Goal: Use online tool/utility: Use online tool/utility

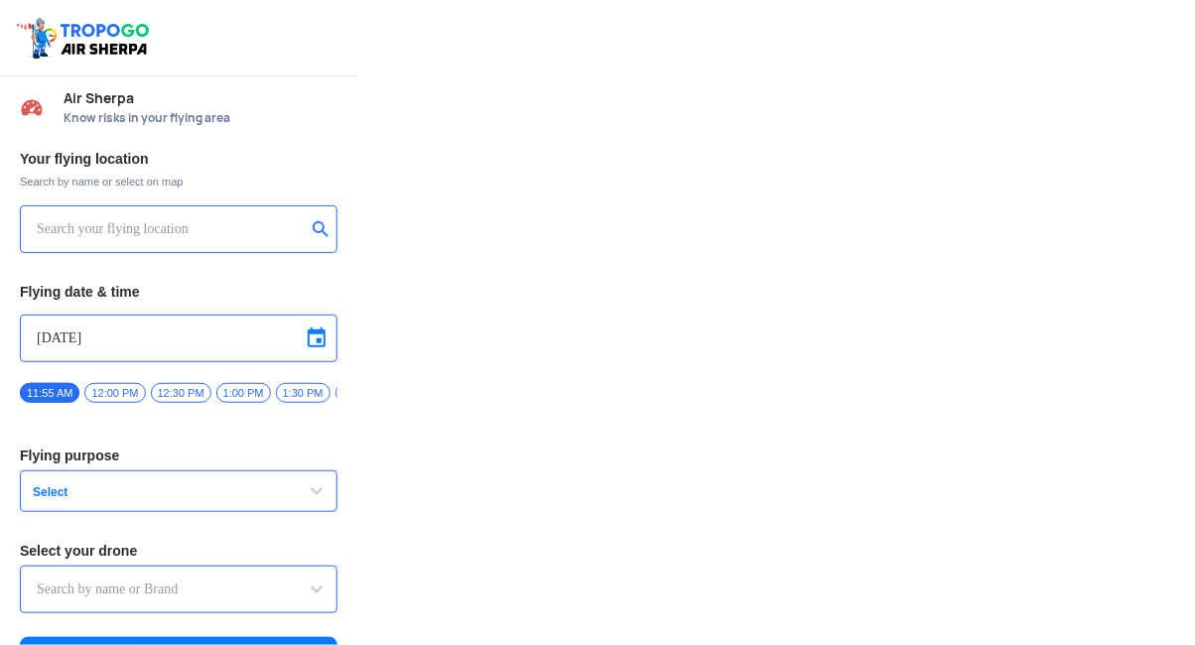
type input "Aquila X2"
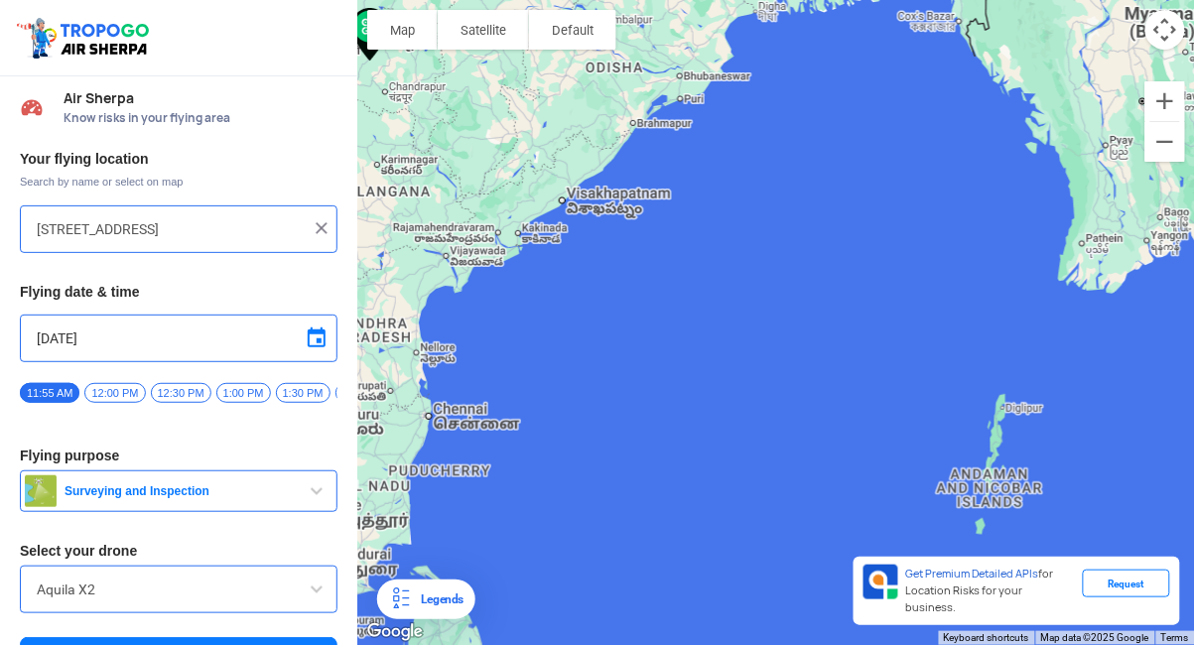
click at [989, 494] on div at bounding box center [776, 322] width 838 height 645
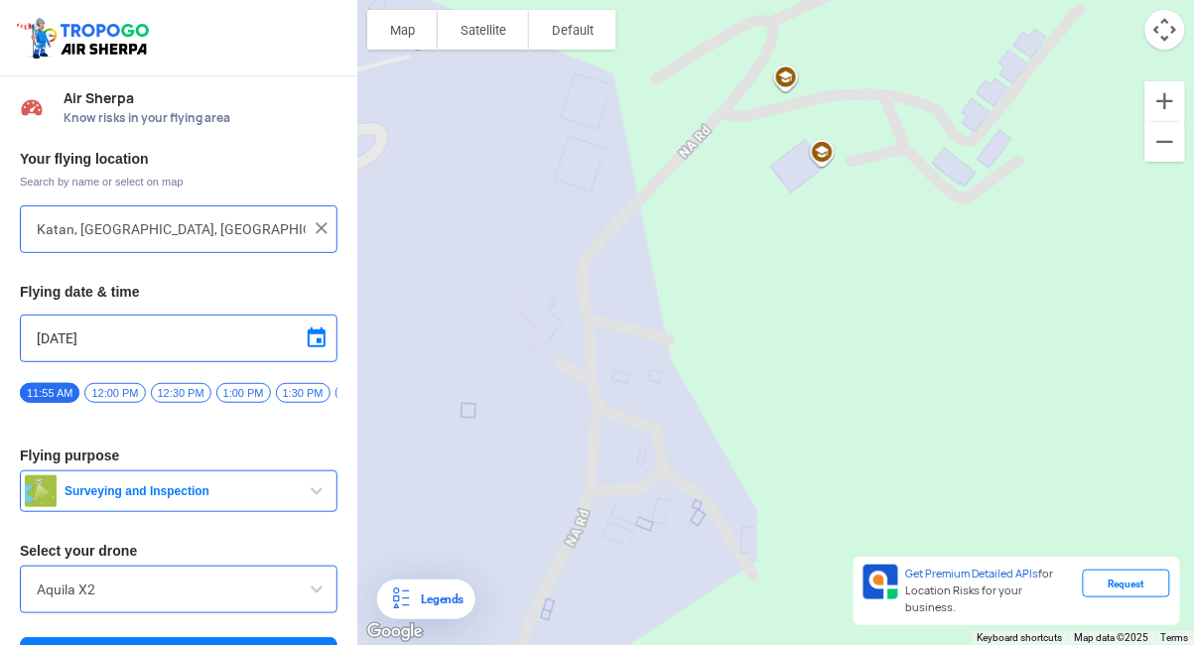
click at [783, 103] on div at bounding box center [776, 322] width 838 height 645
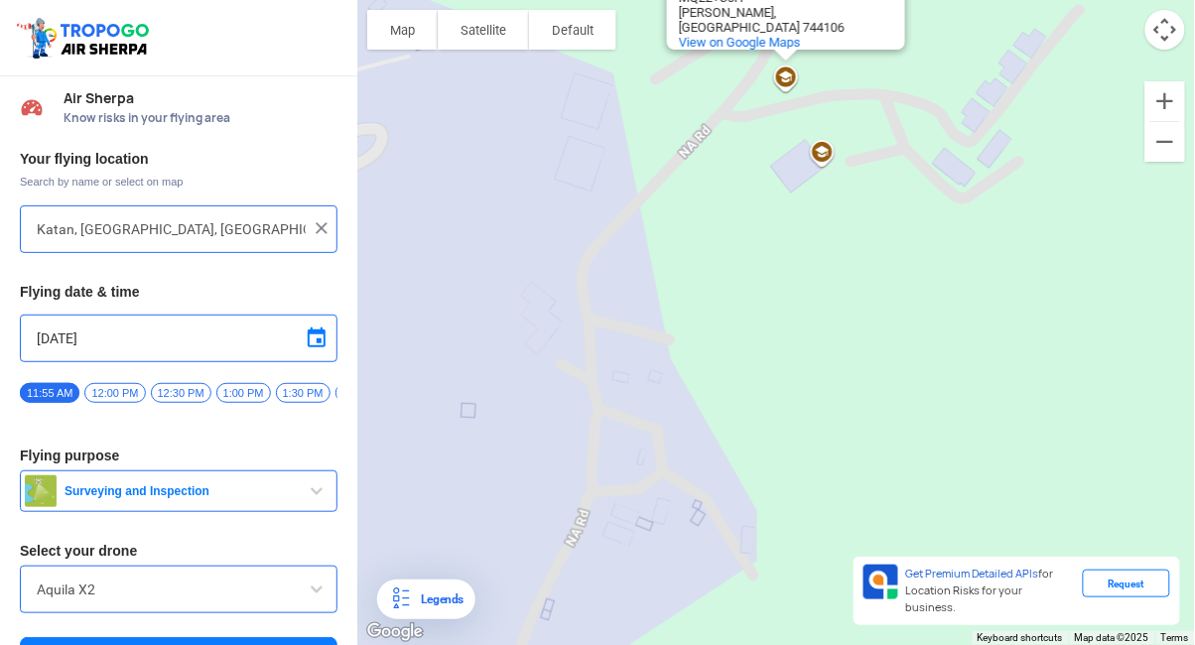
type input "[PERSON_NAME], [GEOGRAPHIC_DATA], [GEOGRAPHIC_DATA]"
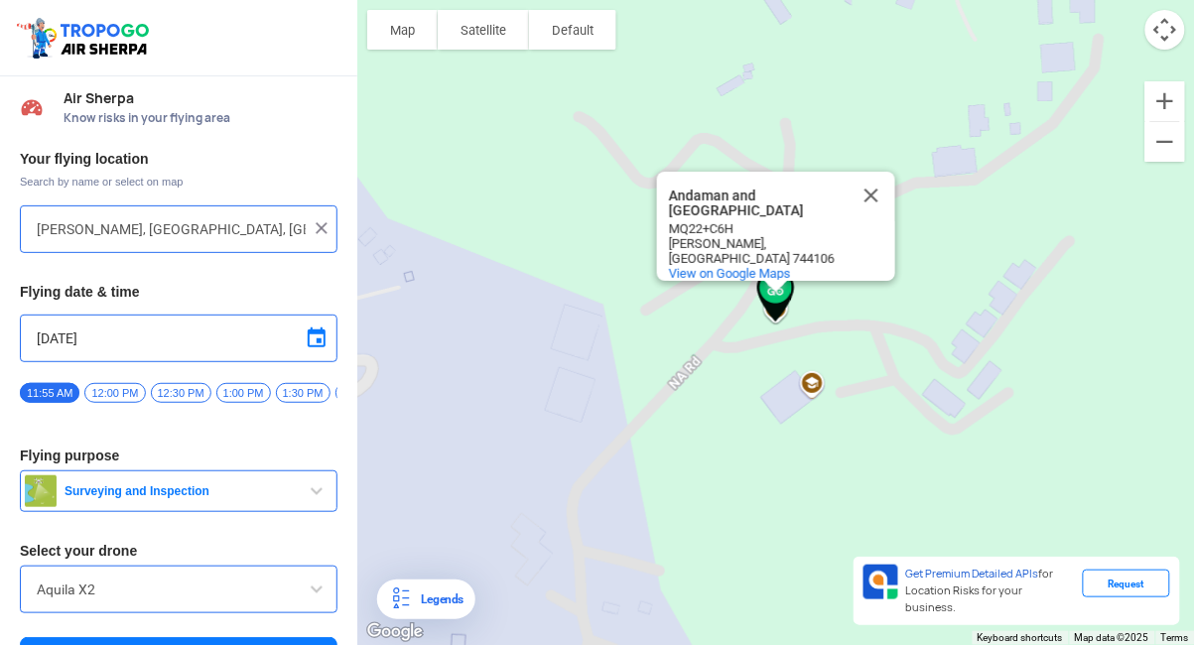
click at [43, 601] on input "Aquila X2" at bounding box center [179, 590] width 284 height 24
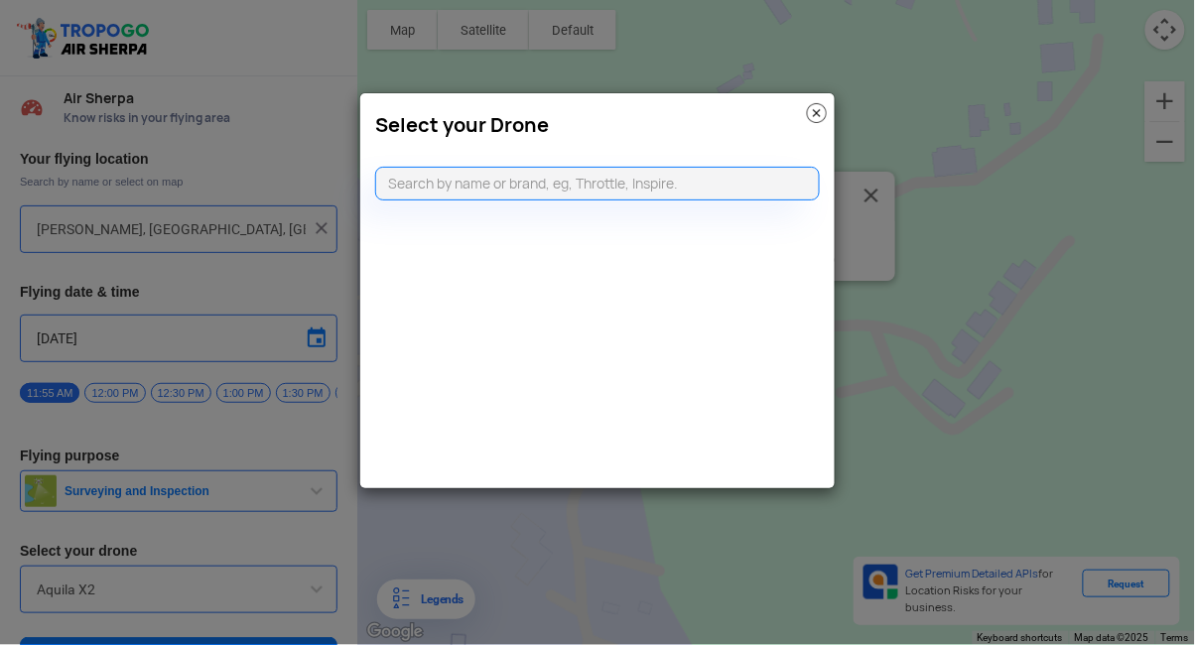
click at [815, 117] on img at bounding box center [817, 113] width 20 height 20
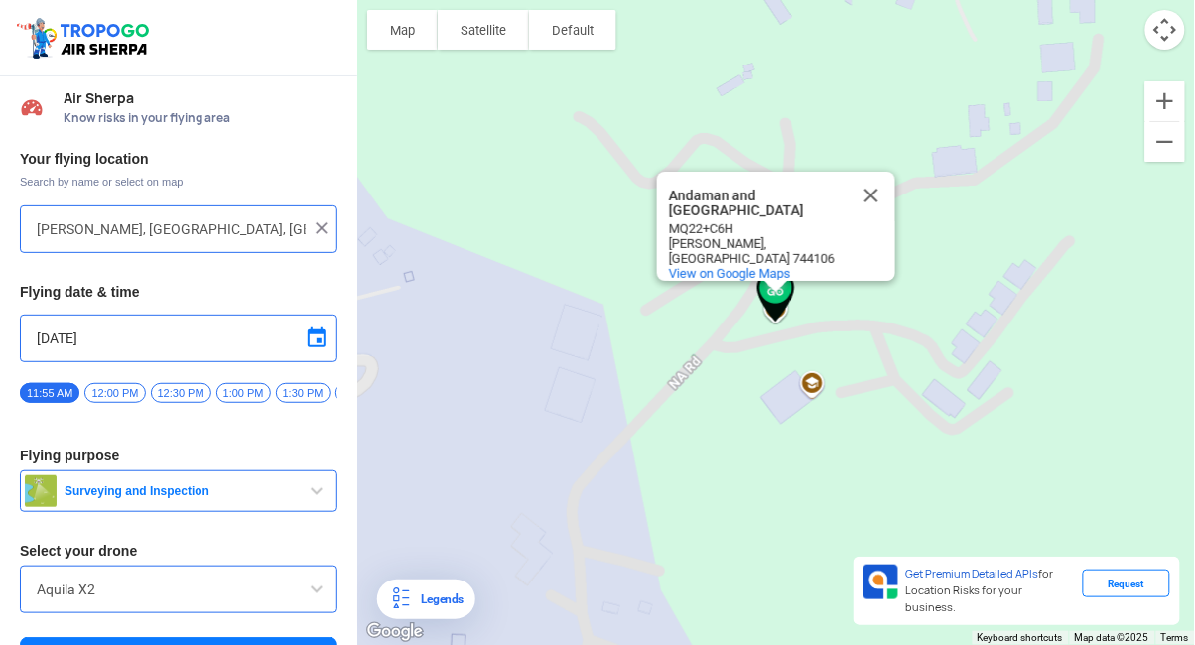
click at [56, 491] on img "button" at bounding box center [41, 491] width 32 height 32
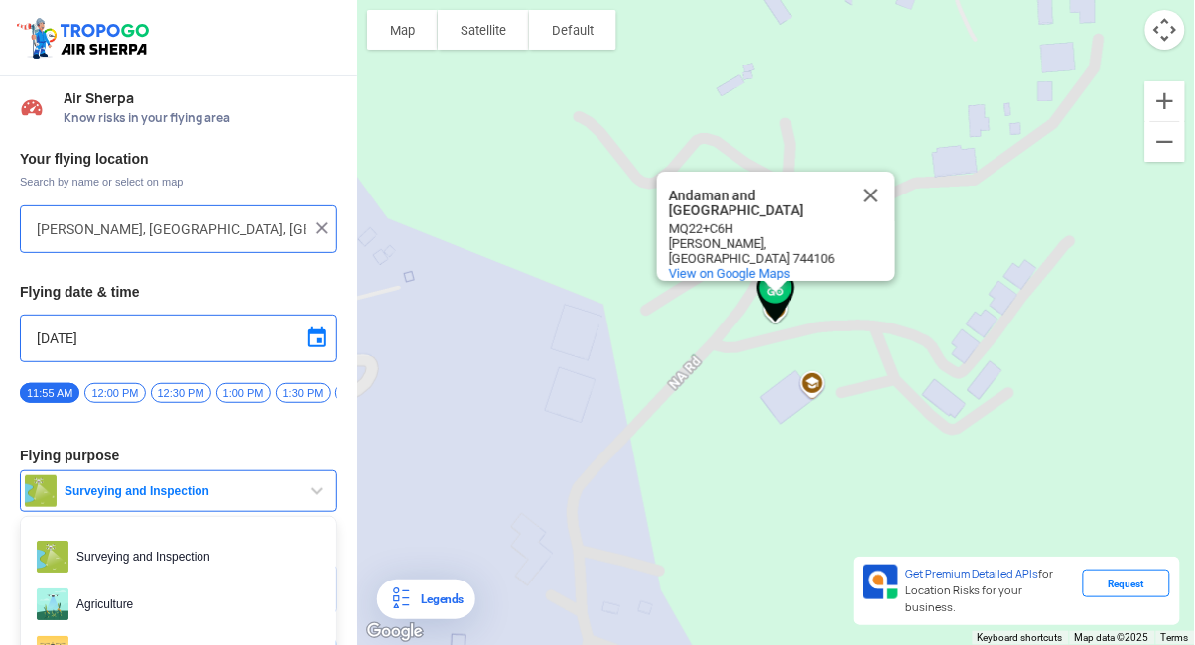
click at [255, 456] on div at bounding box center [597, 322] width 1195 height 645
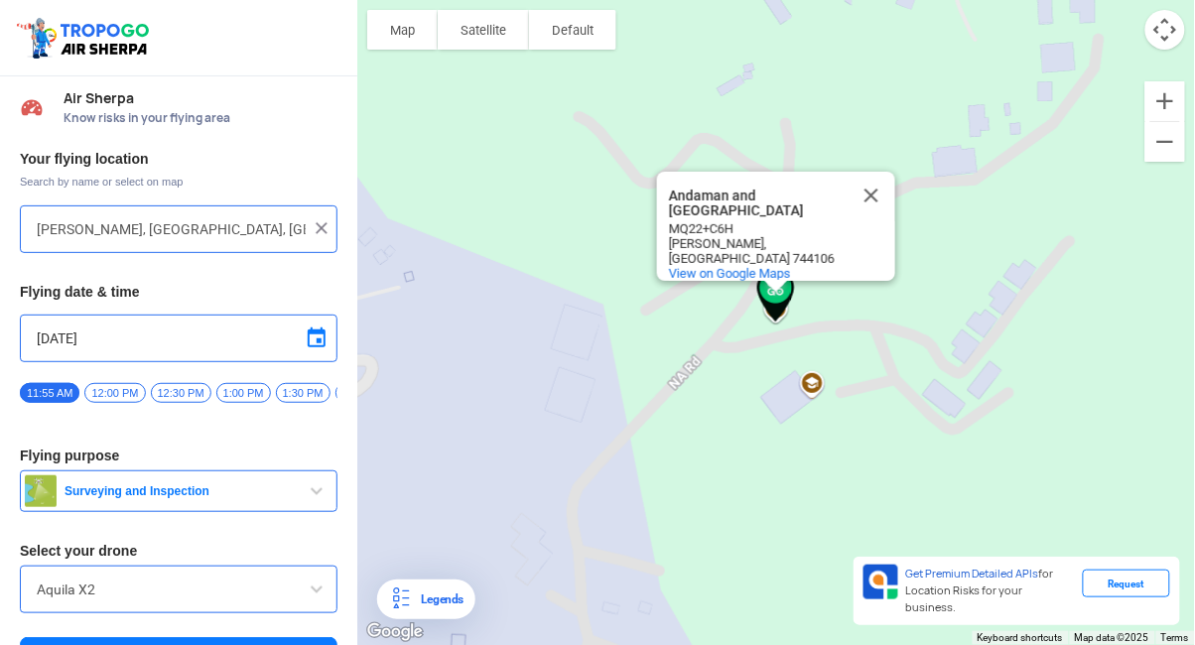
click at [285, 499] on span "Surveying and Inspection" at bounding box center [181, 491] width 248 height 16
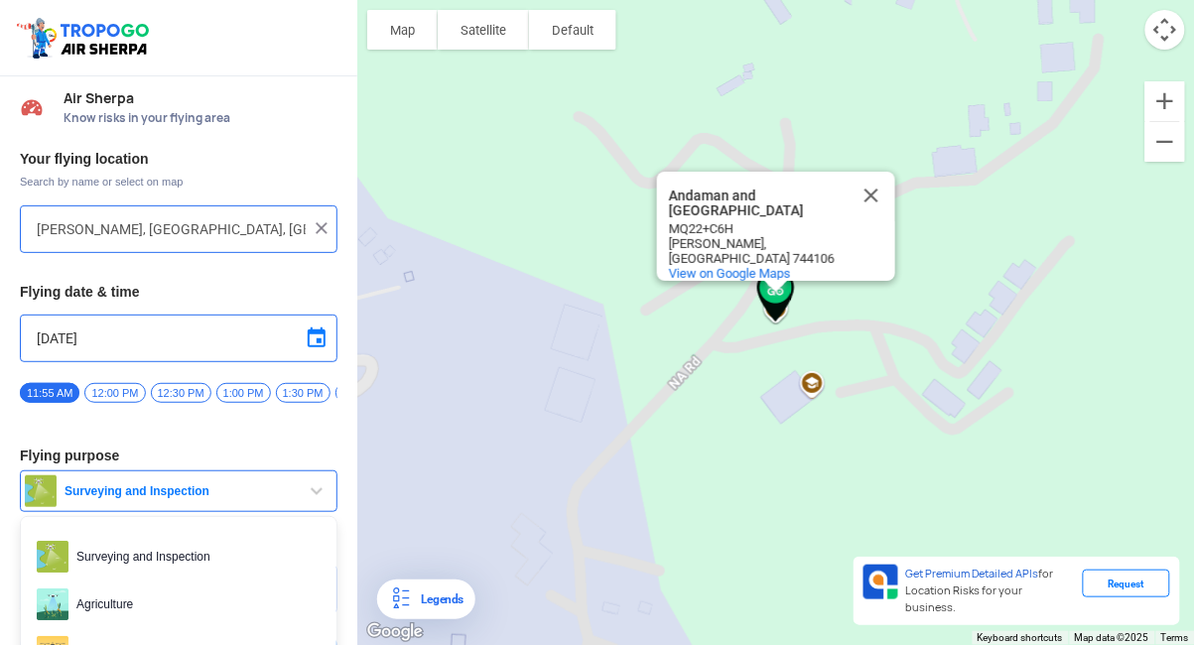
click at [230, 644] on div at bounding box center [597, 322] width 1195 height 645
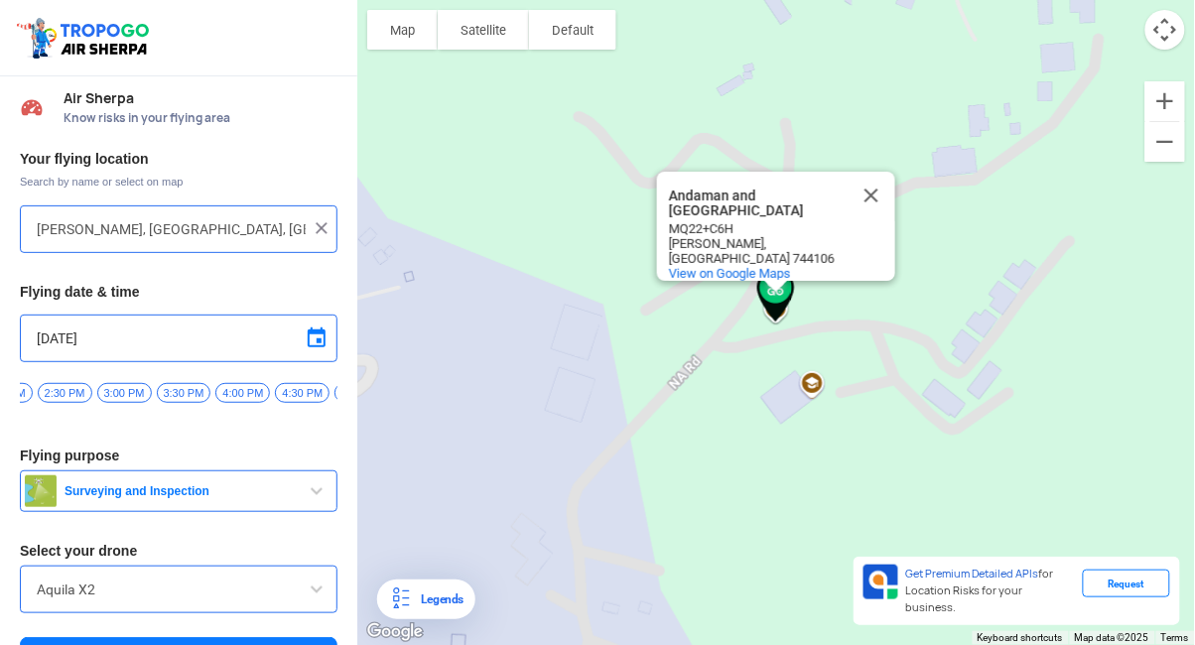
scroll to position [0, 357]
click at [246, 390] on span "4:00 PM" at bounding box center [242, 393] width 55 height 20
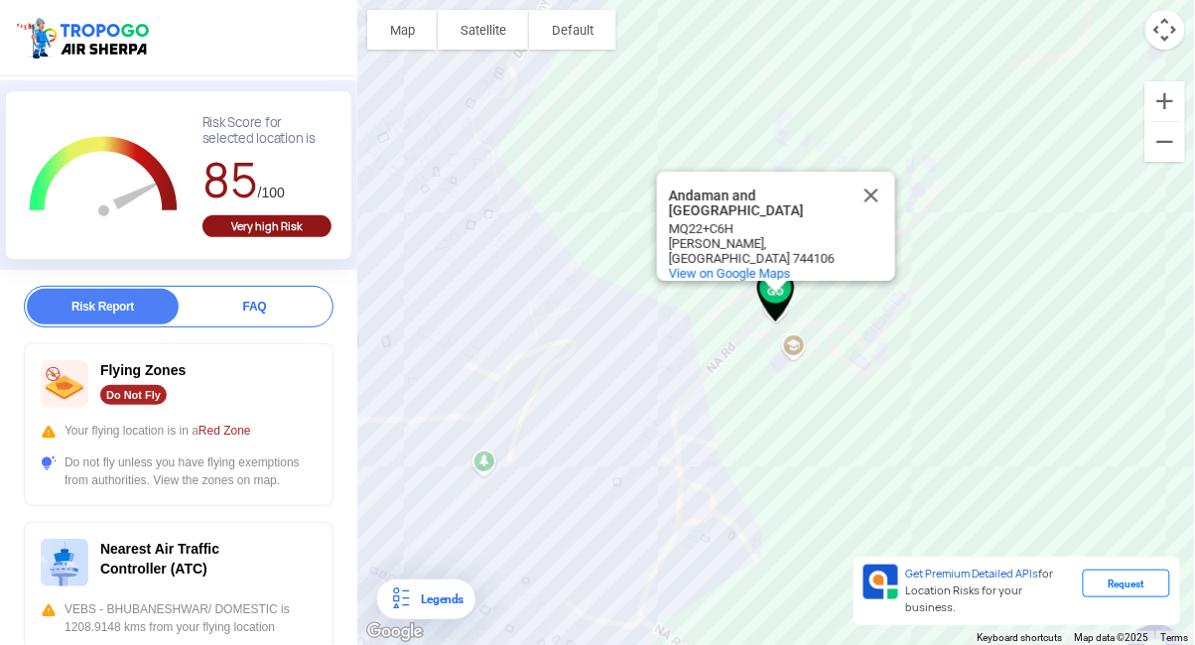
scroll to position [121, 0]
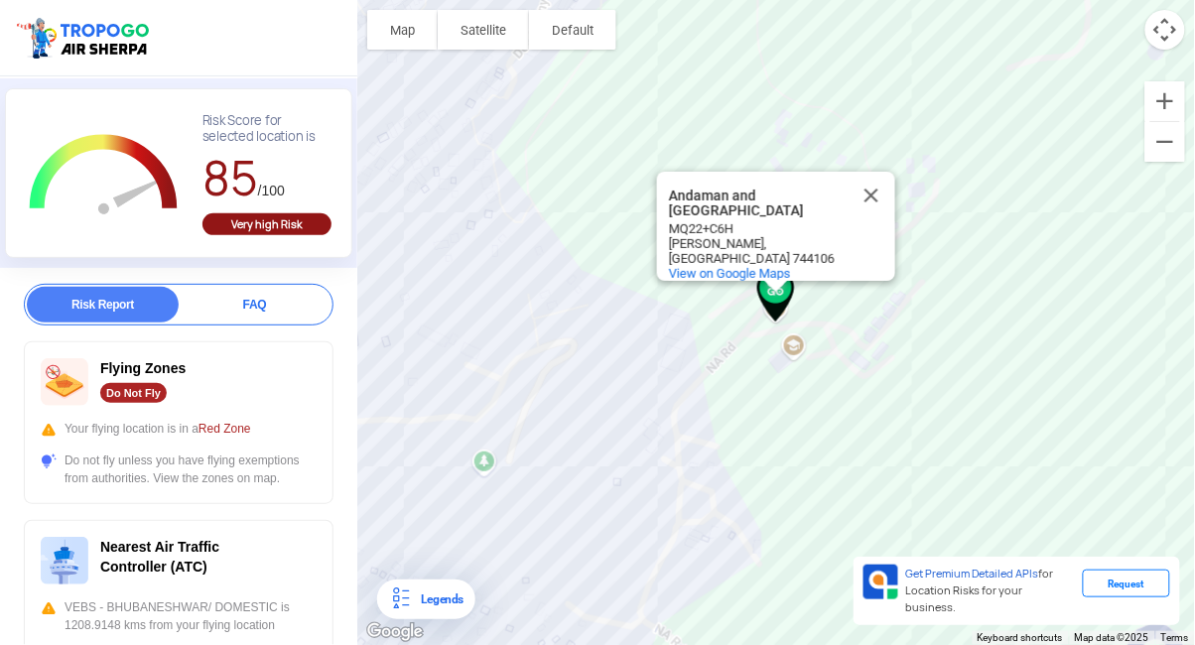
click at [242, 427] on span "Red Zone" at bounding box center [224, 429] width 53 height 14
click at [143, 408] on div "Flying Zones Do Not Fly Your flying location is in a Red Zone Do not fly unless…" at bounding box center [179, 422] width 310 height 163
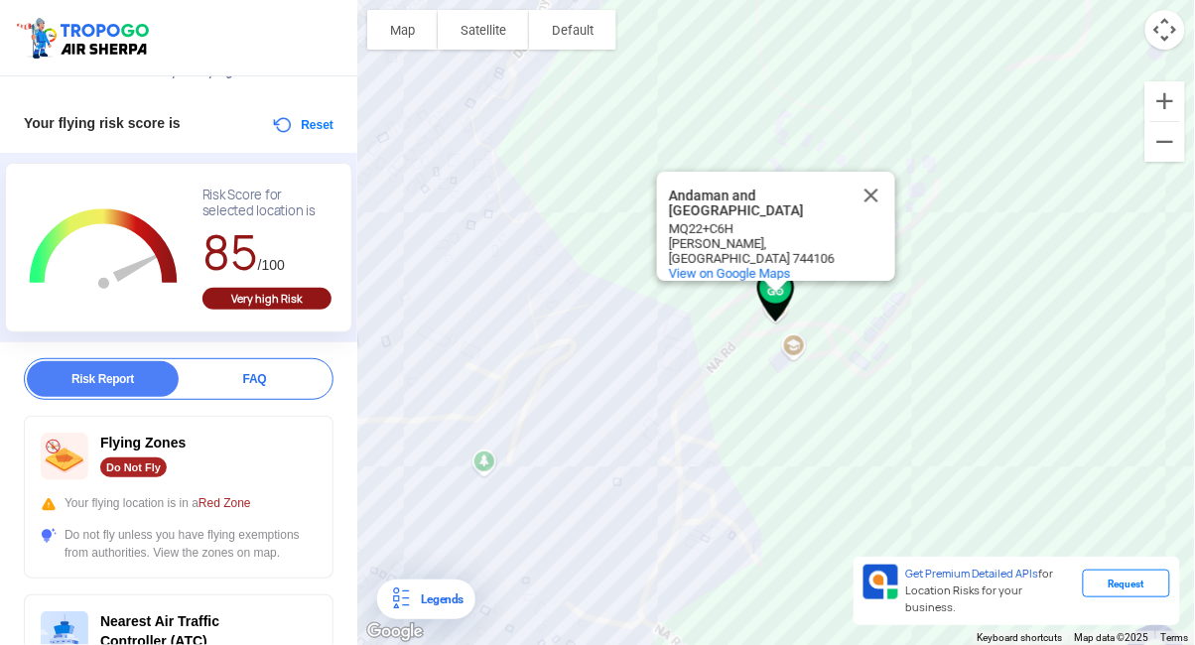
scroll to position [40, 0]
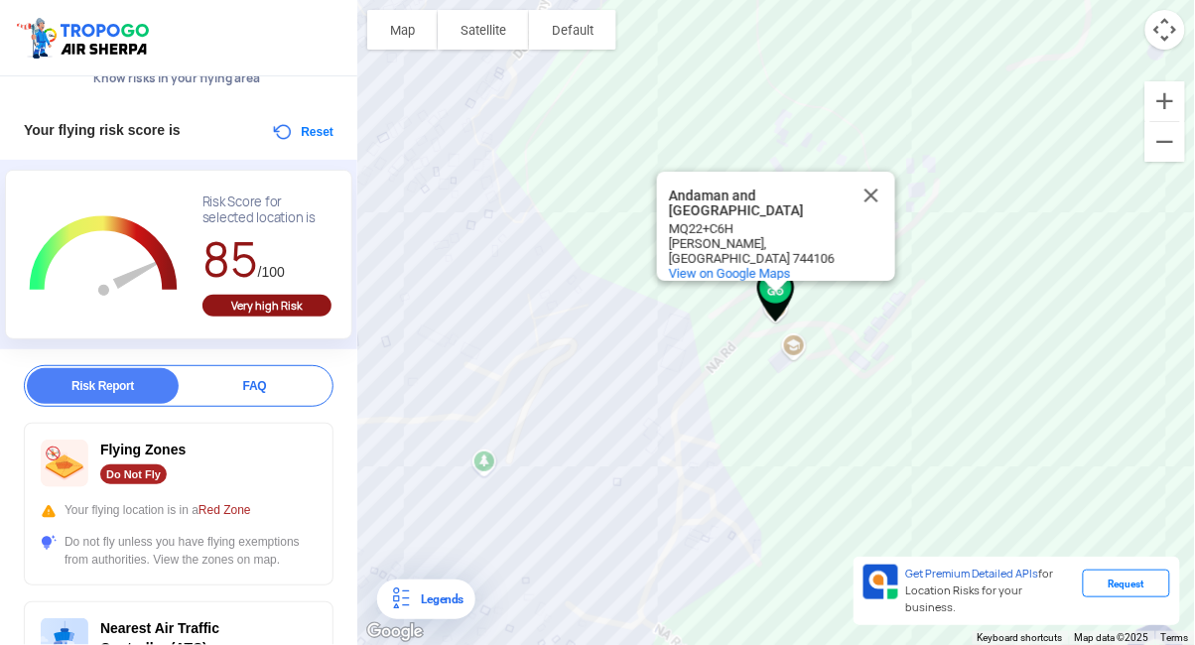
click at [275, 388] on div "FAQ" at bounding box center [255, 386] width 152 height 36
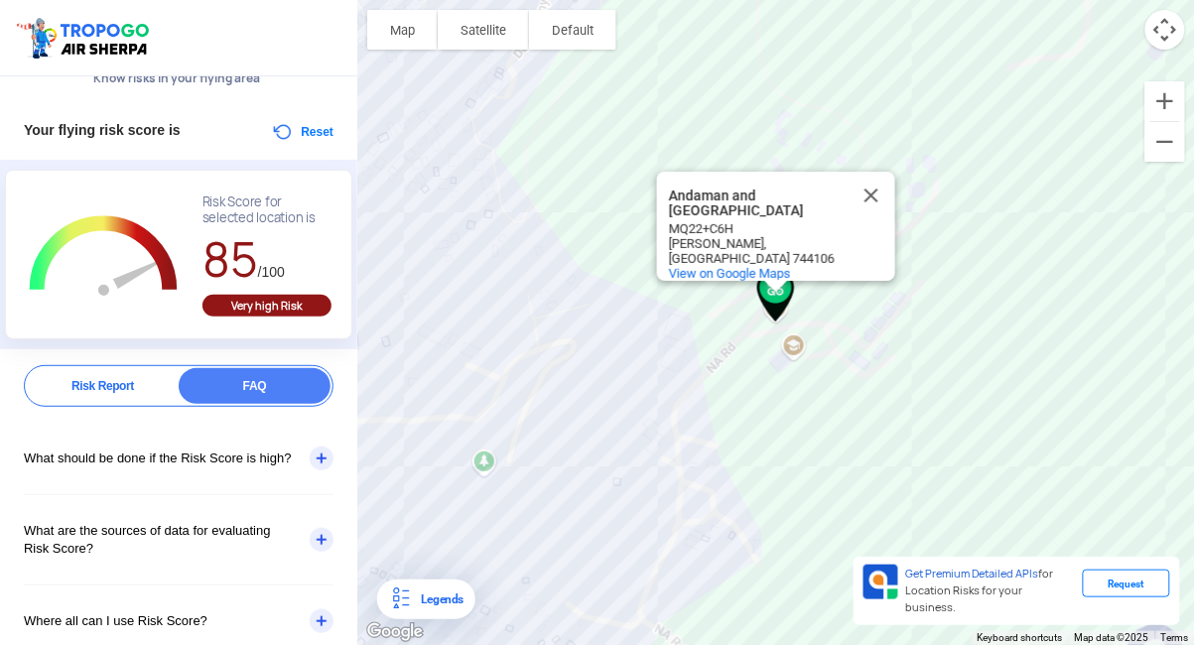
click at [304, 480] on div "What should be done if the Risk Score is high?" at bounding box center [179, 458] width 310 height 71
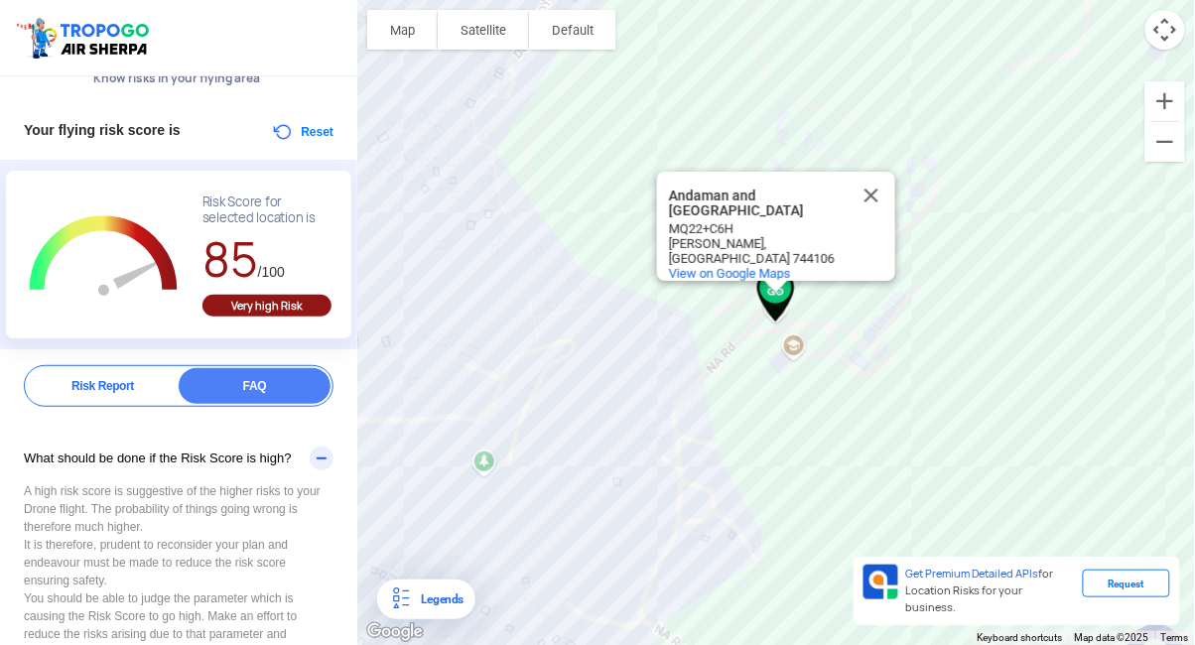
click at [116, 386] on div "Risk Report" at bounding box center [103, 386] width 152 height 36
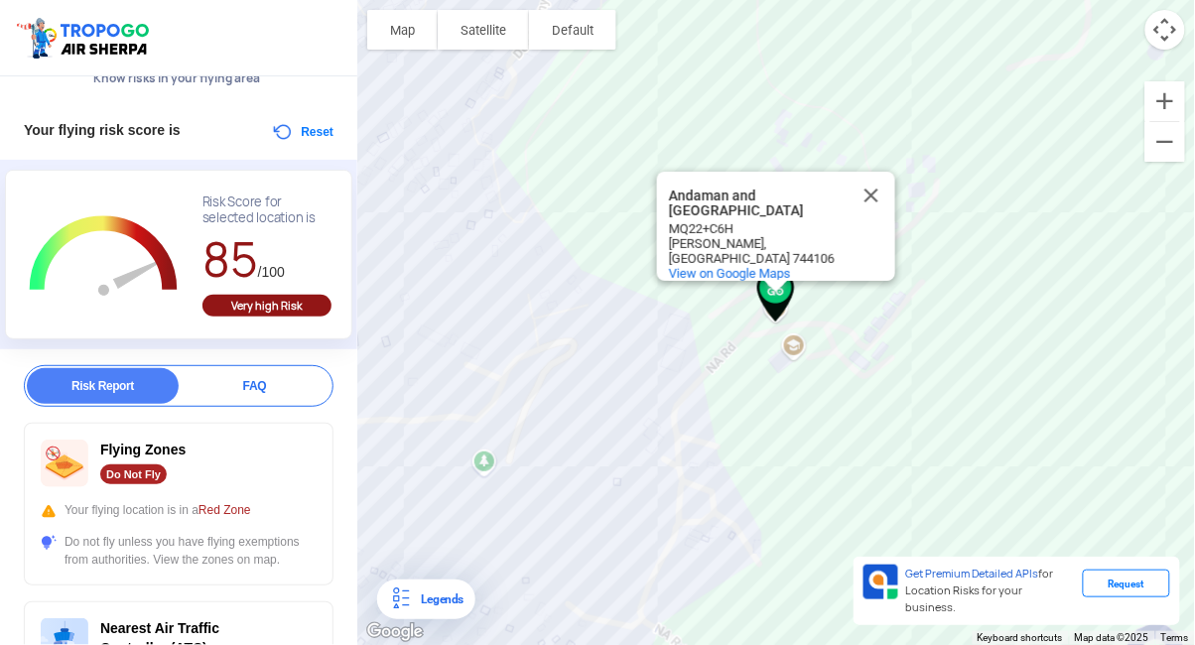
scroll to position [0, 0]
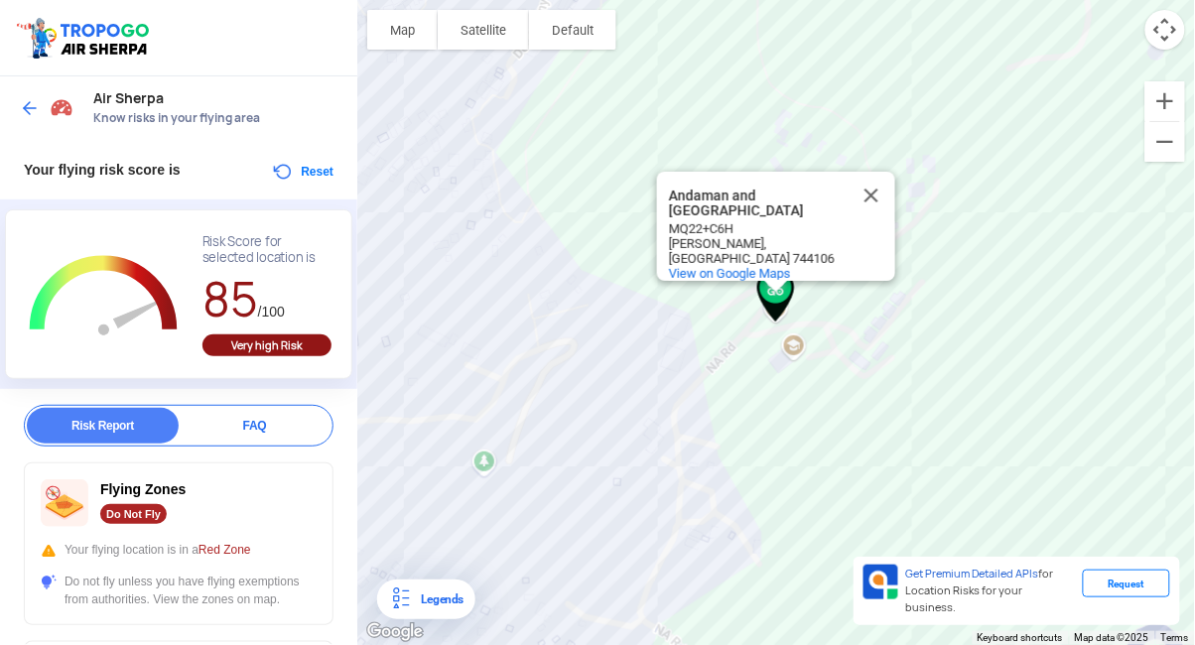
click at [285, 335] on div "Very high Risk" at bounding box center [266, 345] width 129 height 22
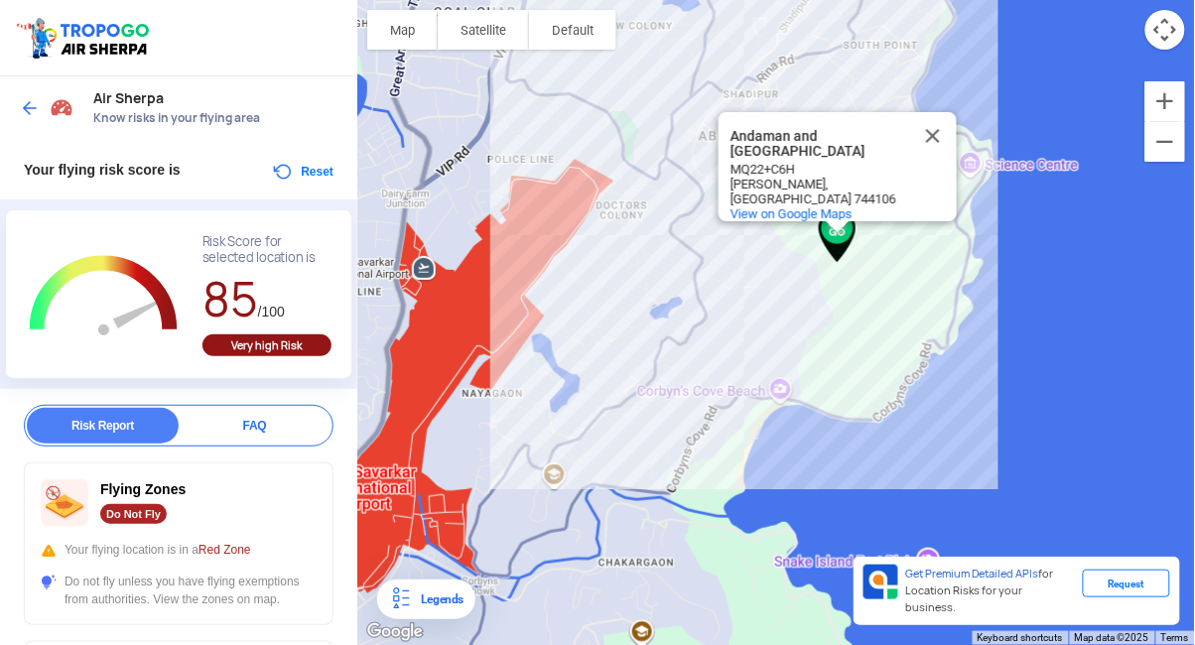
click at [1056, 239] on div "[GEOGRAPHIC_DATA] [GEOGRAPHIC_DATA] MQ22+[GEOGRAPHIC_DATA], [GEOGRAPHIC_DATA] V…" at bounding box center [776, 322] width 838 height 645
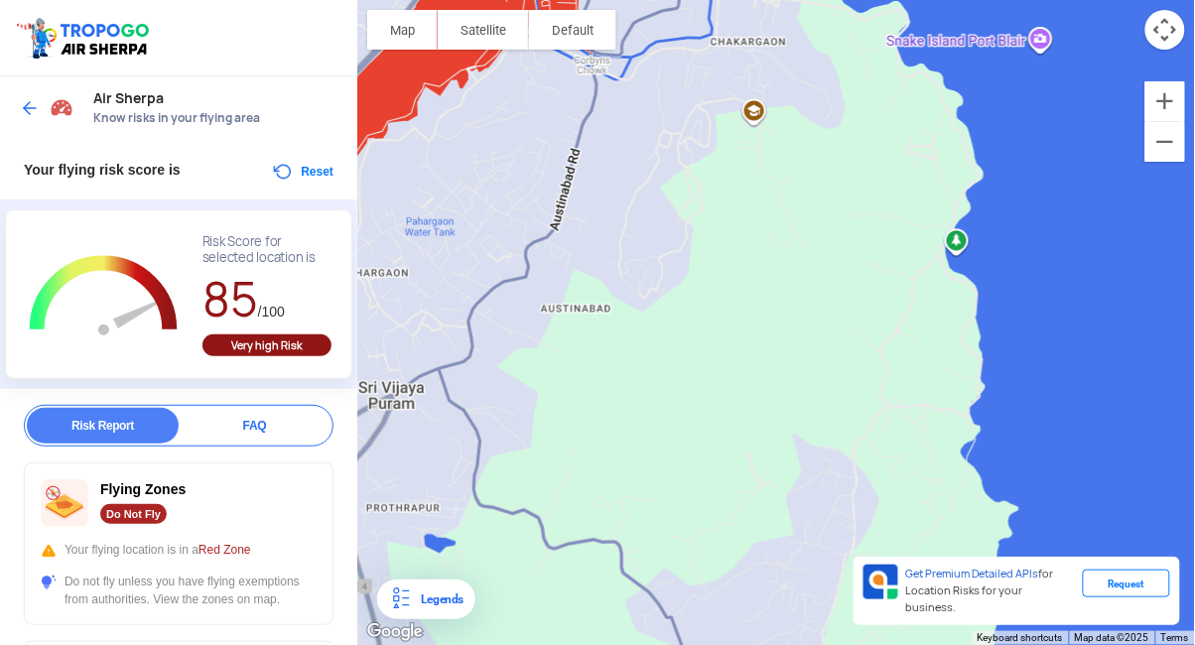
click at [866, 322] on div "[GEOGRAPHIC_DATA] [GEOGRAPHIC_DATA] MQ22+[GEOGRAPHIC_DATA], [GEOGRAPHIC_DATA] V…" at bounding box center [776, 322] width 838 height 645
click at [901, 282] on div "[GEOGRAPHIC_DATA] [GEOGRAPHIC_DATA] MQ22+[GEOGRAPHIC_DATA], [GEOGRAPHIC_DATA] V…" at bounding box center [776, 322] width 838 height 645
